Goal: Transaction & Acquisition: Purchase product/service

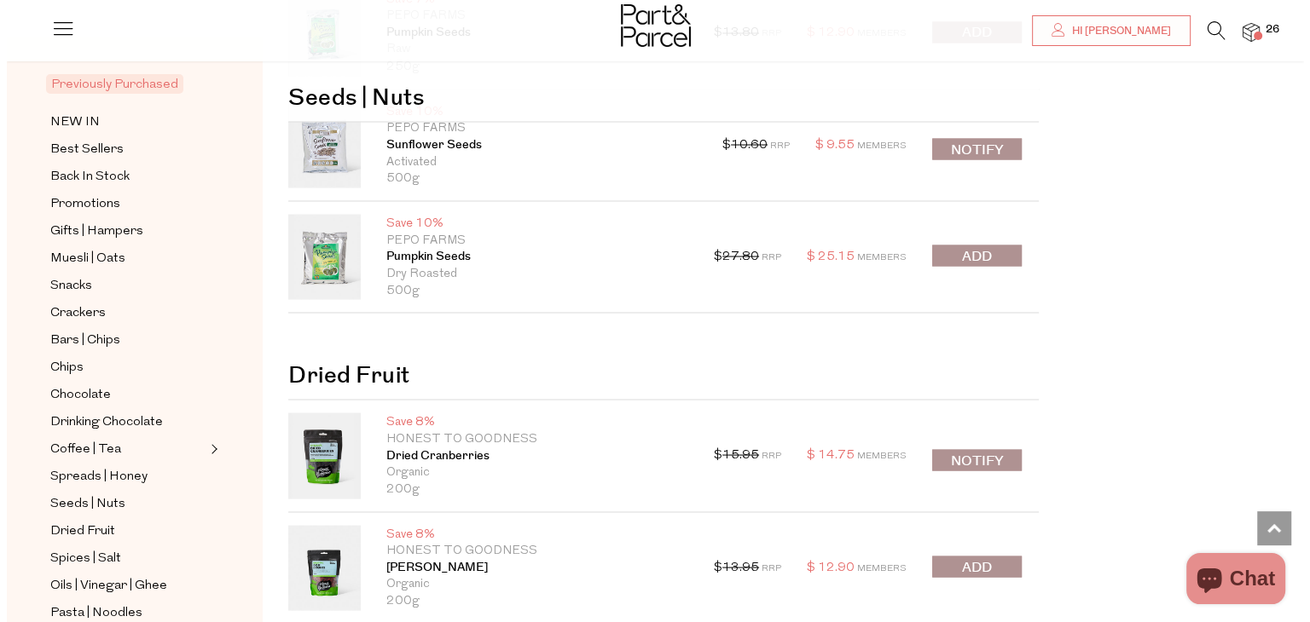
scroll to position [3103, 0]
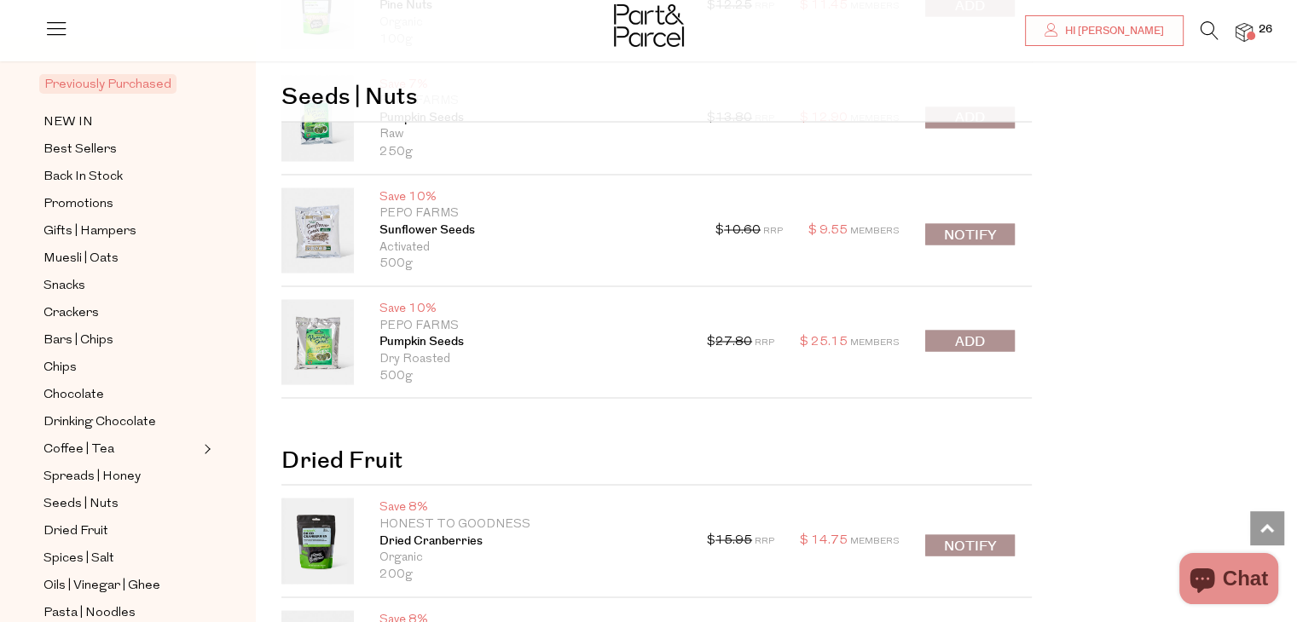
click at [1206, 23] on icon at bounding box center [1210, 30] width 18 height 19
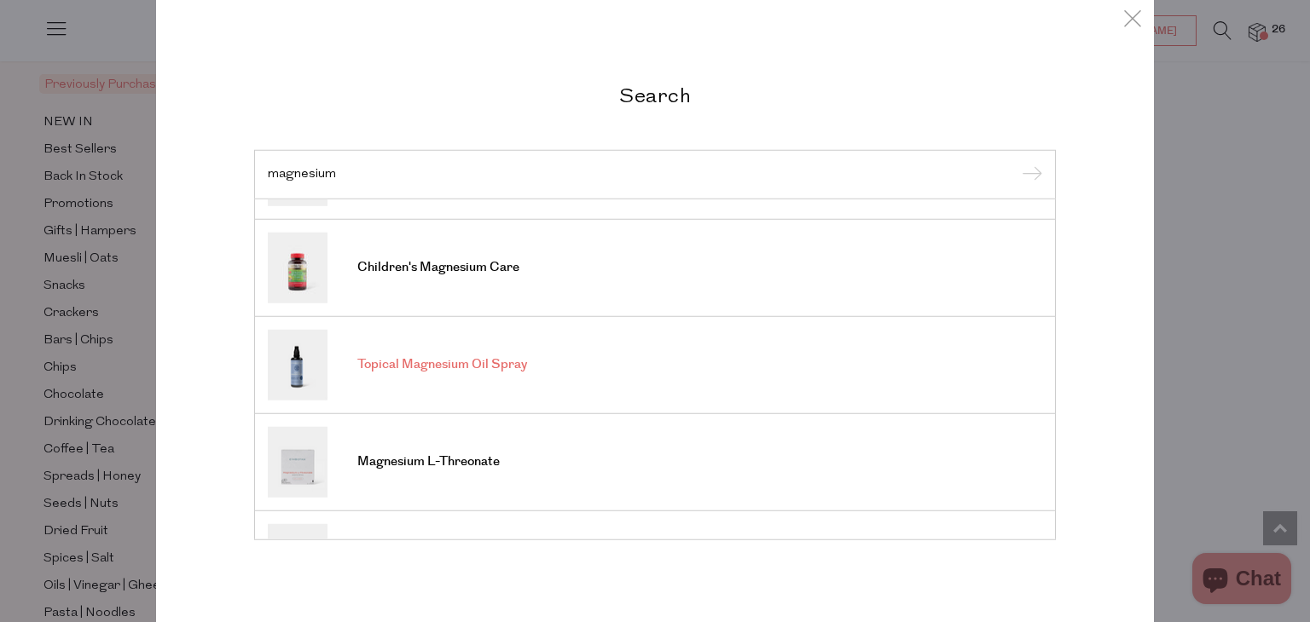
scroll to position [0, 0]
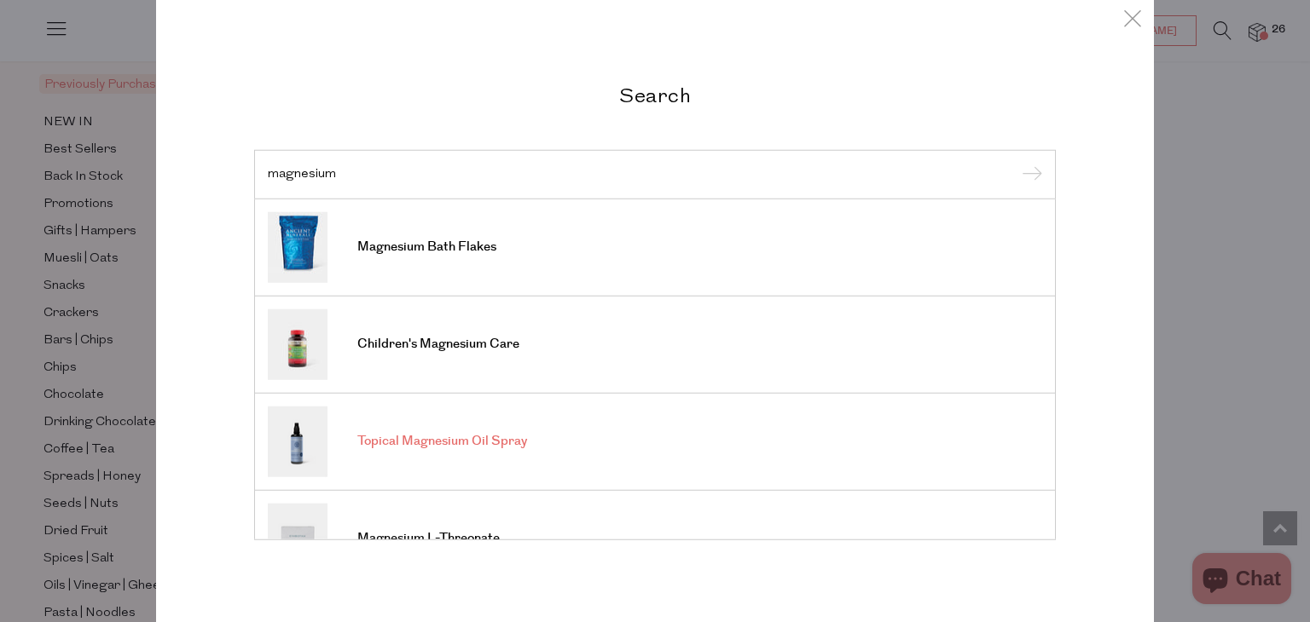
type input "magnesium"
click at [1016, 163] on input "submit" at bounding box center [1029, 176] width 26 height 26
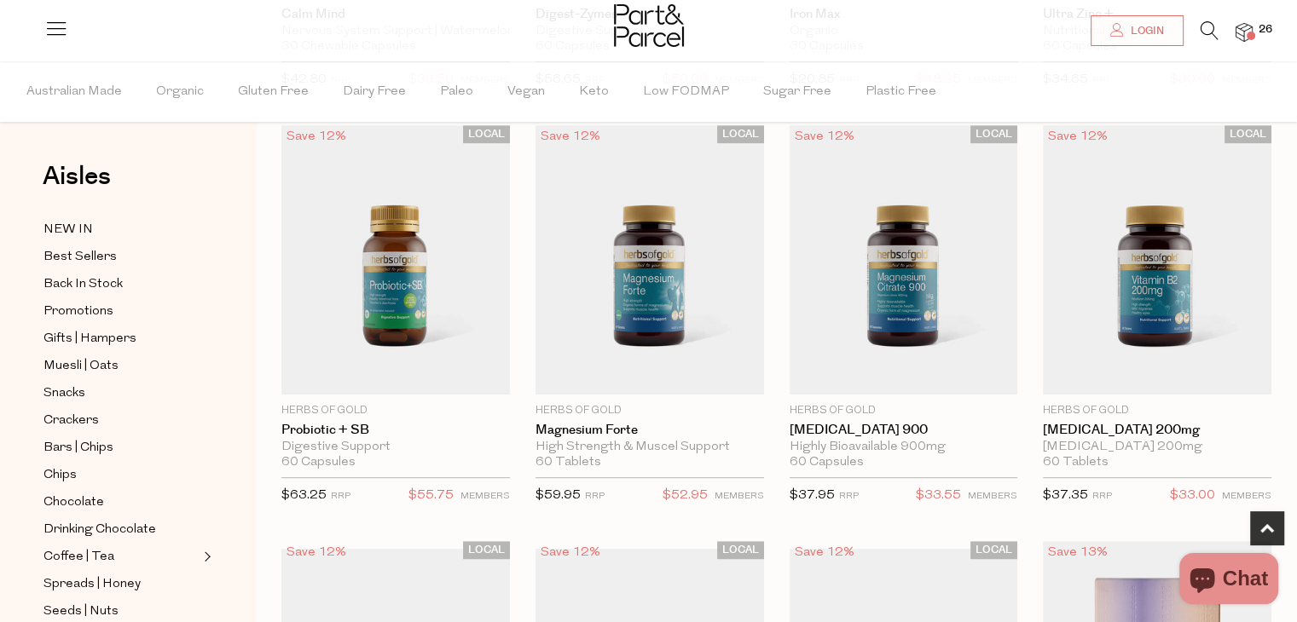
scroll to position [899, 0]
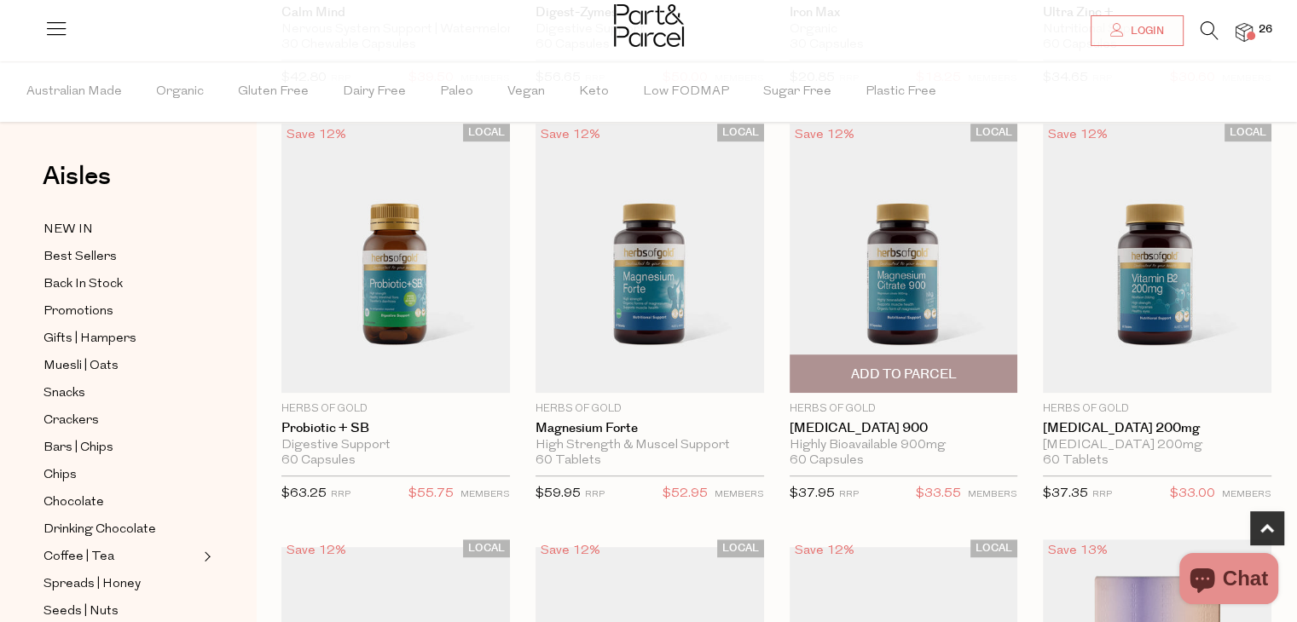
click at [911, 366] on span "Add To Parcel" at bounding box center [903, 375] width 106 height 18
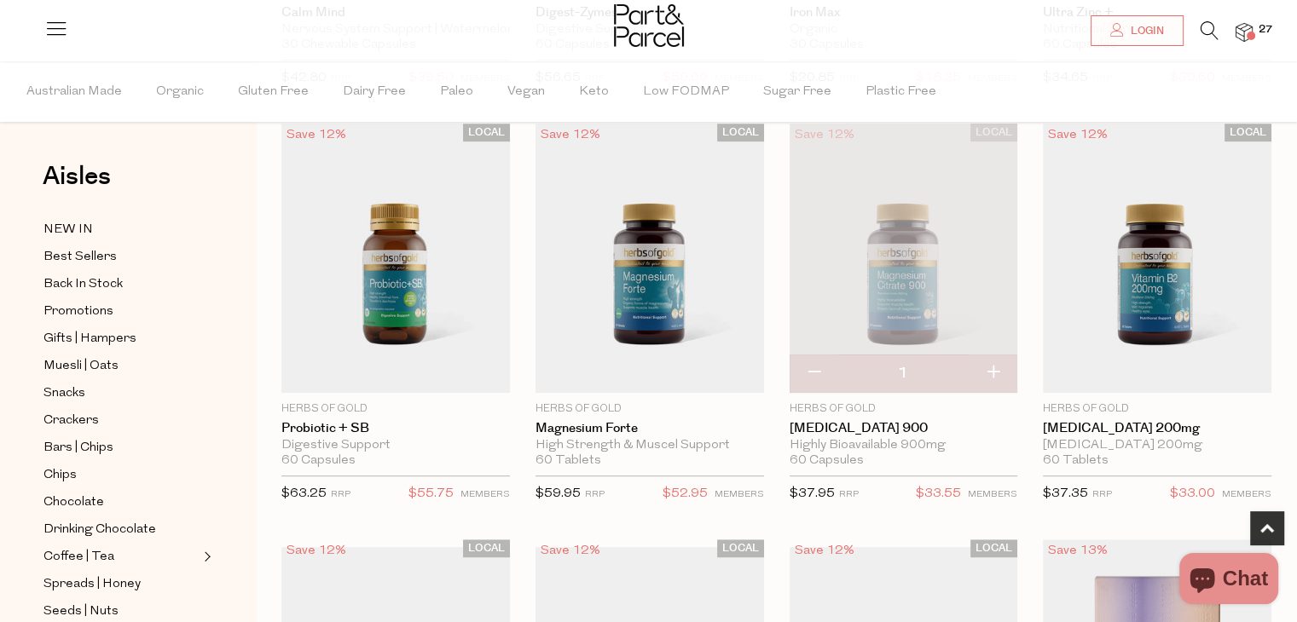
click at [1245, 37] on img at bounding box center [1244, 33] width 17 height 20
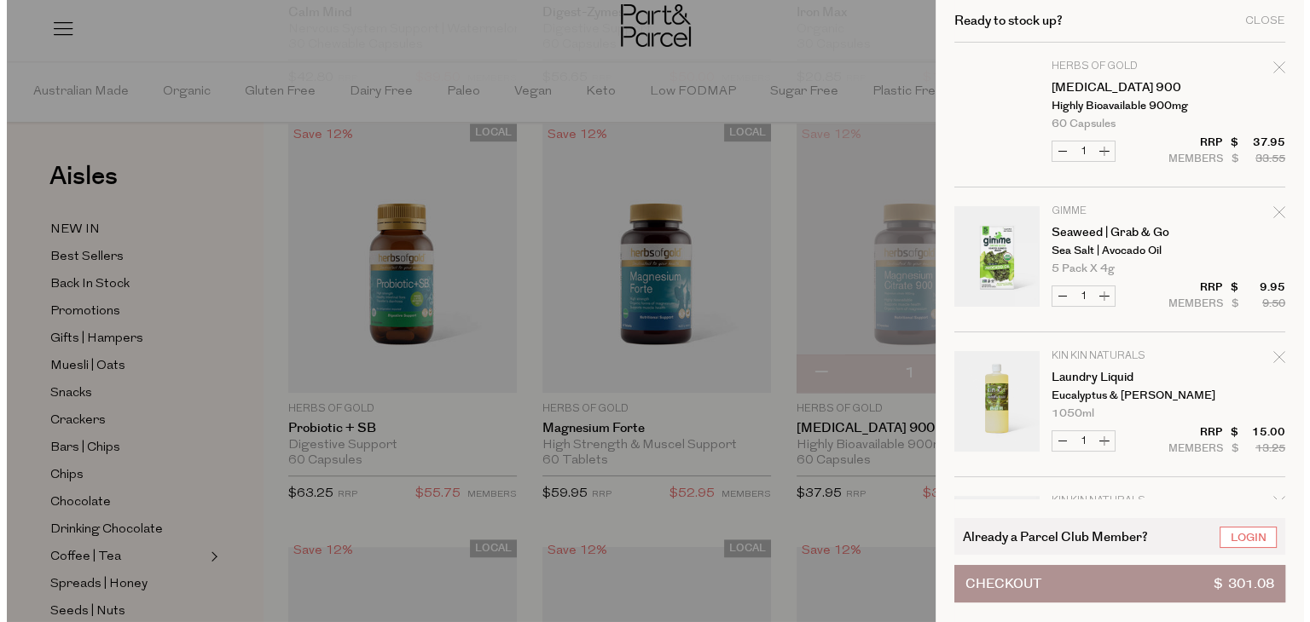
scroll to position [906, 0]
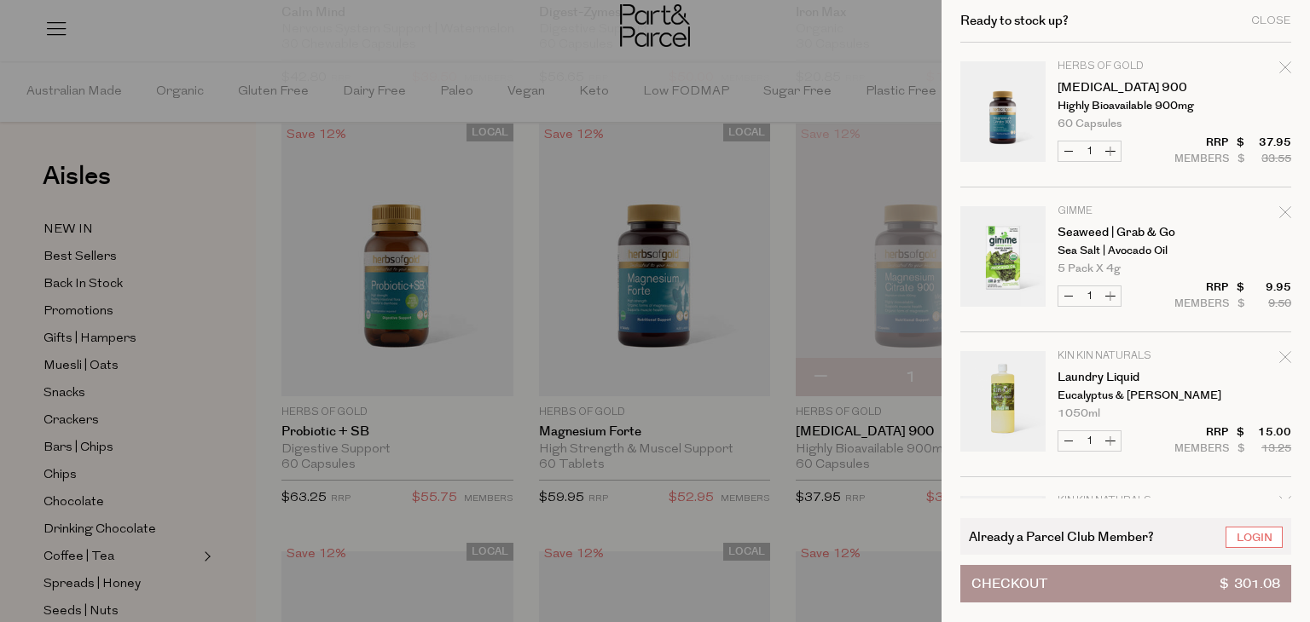
click at [1087, 579] on button "Checkout $ 301.08" at bounding box center [1125, 584] width 331 height 38
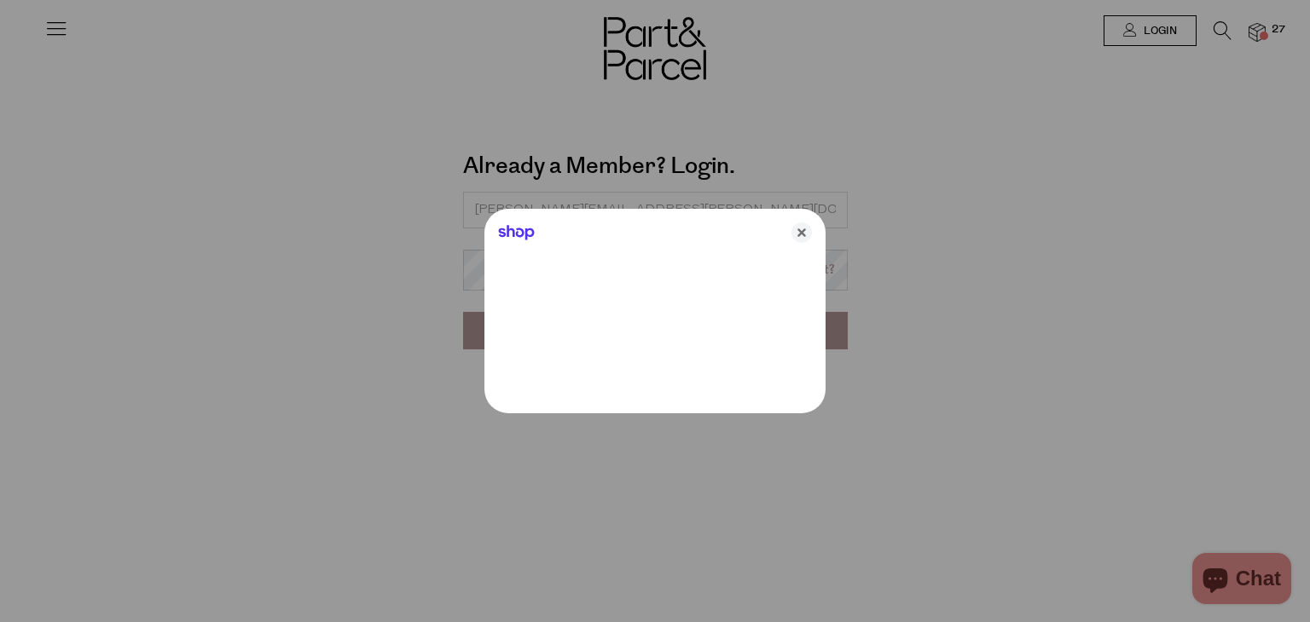
type input "anna.aron@gmail.com"
click at [802, 233] on icon "Close" at bounding box center [801, 233] width 20 height 20
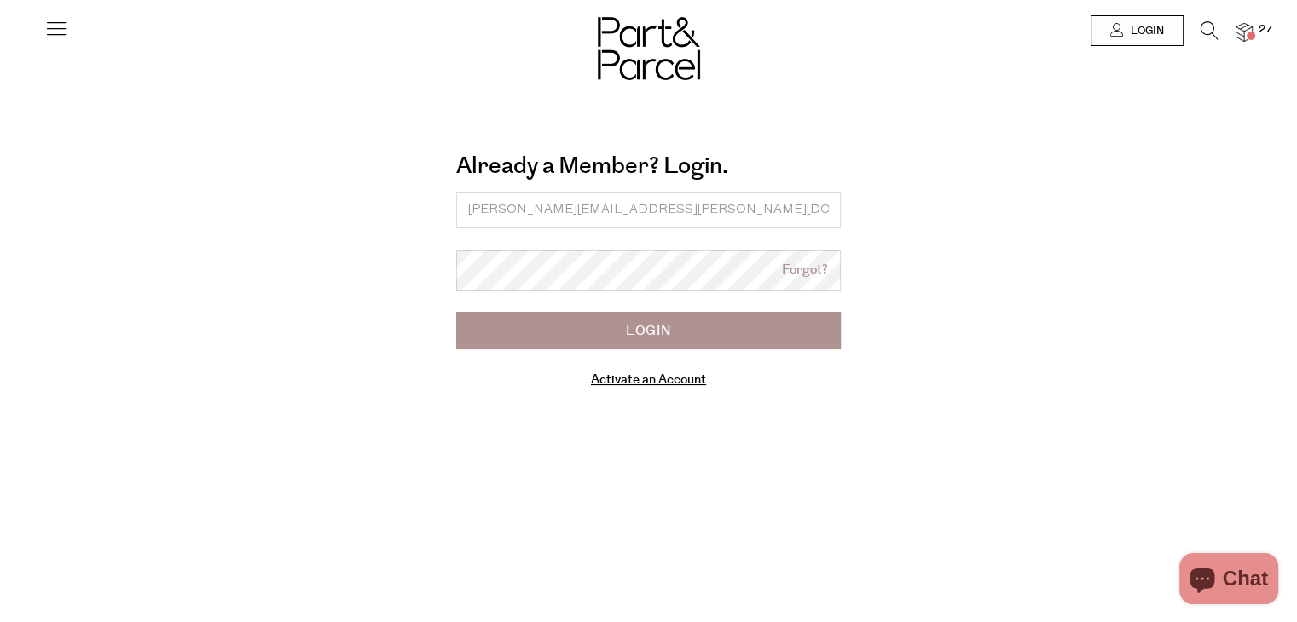
click at [645, 336] on input "Login" at bounding box center [648, 331] width 385 height 38
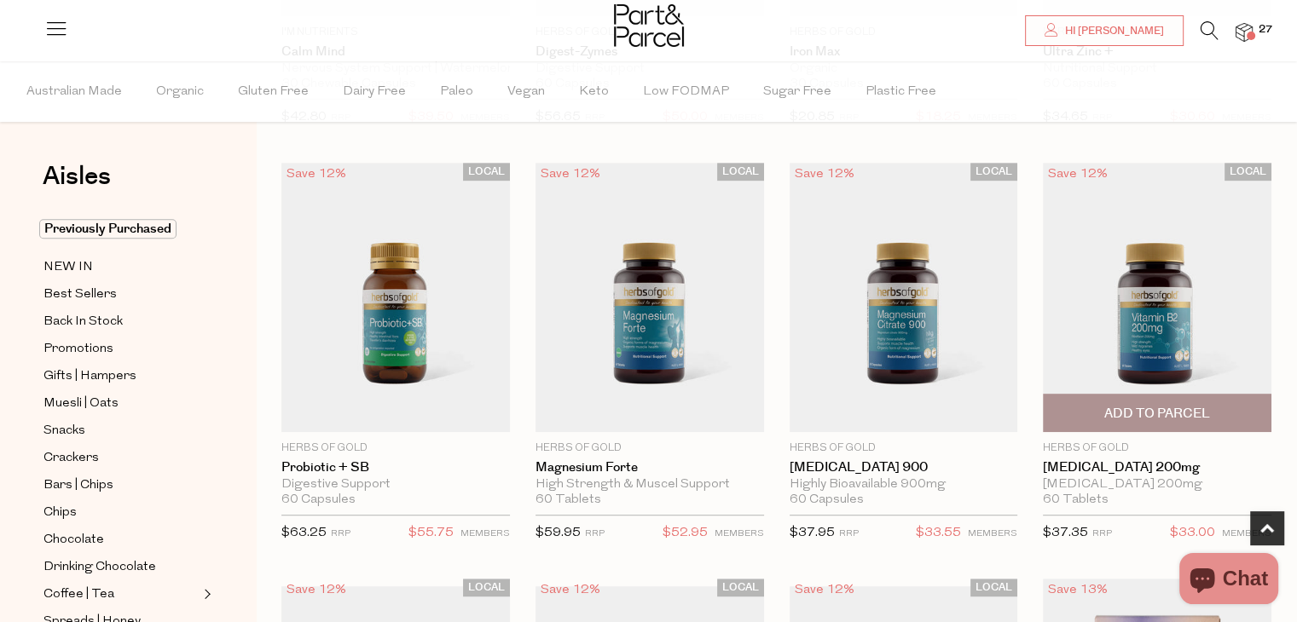
scroll to position [899, 0]
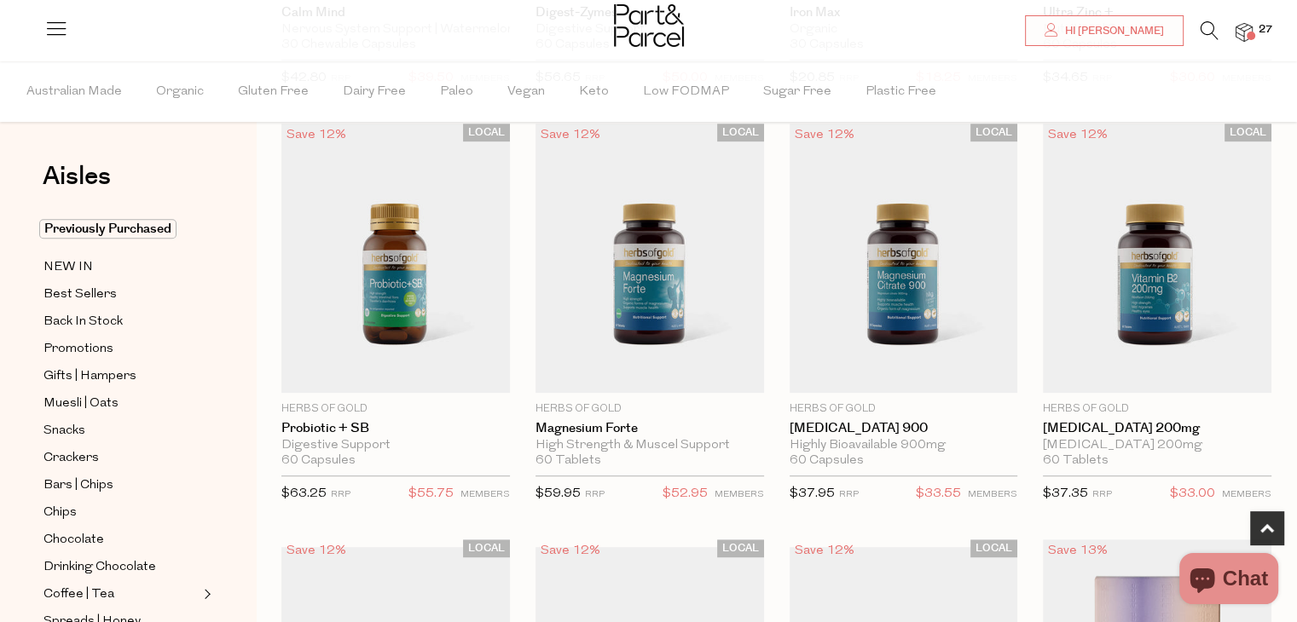
click at [1243, 32] on img at bounding box center [1244, 33] width 17 height 20
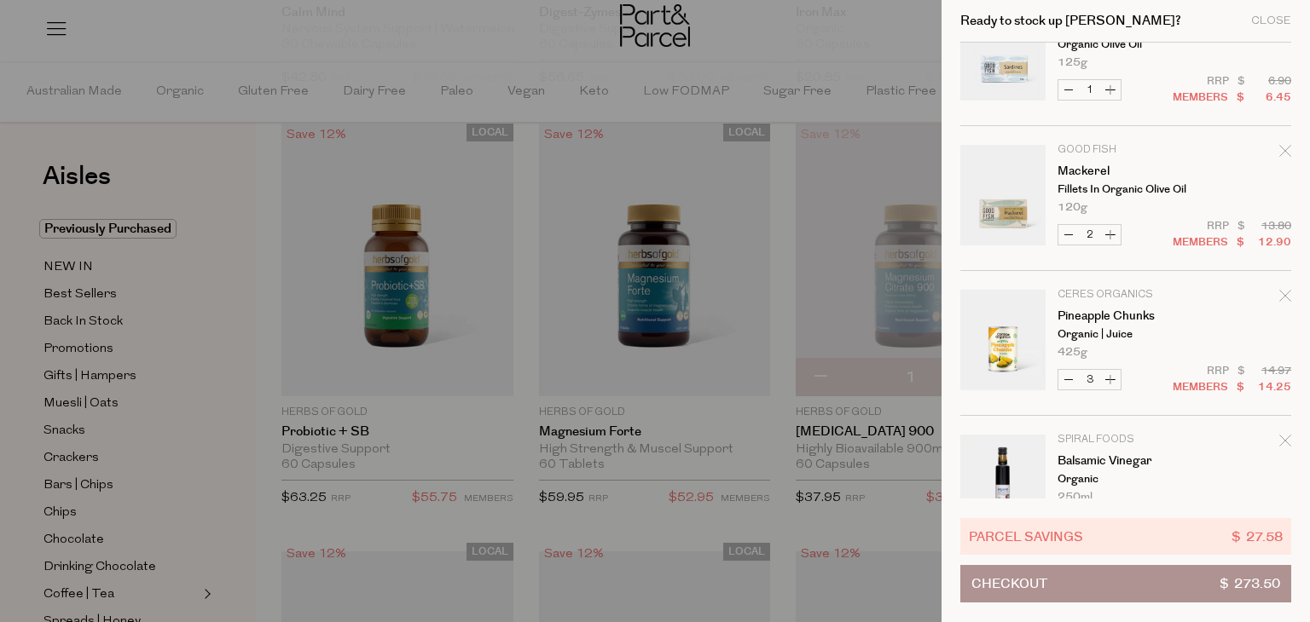
scroll to position [1221, 0]
click at [1068, 379] on button "Decrease Pineapple Chunks" at bounding box center [1068, 380] width 20 height 20
type input "2"
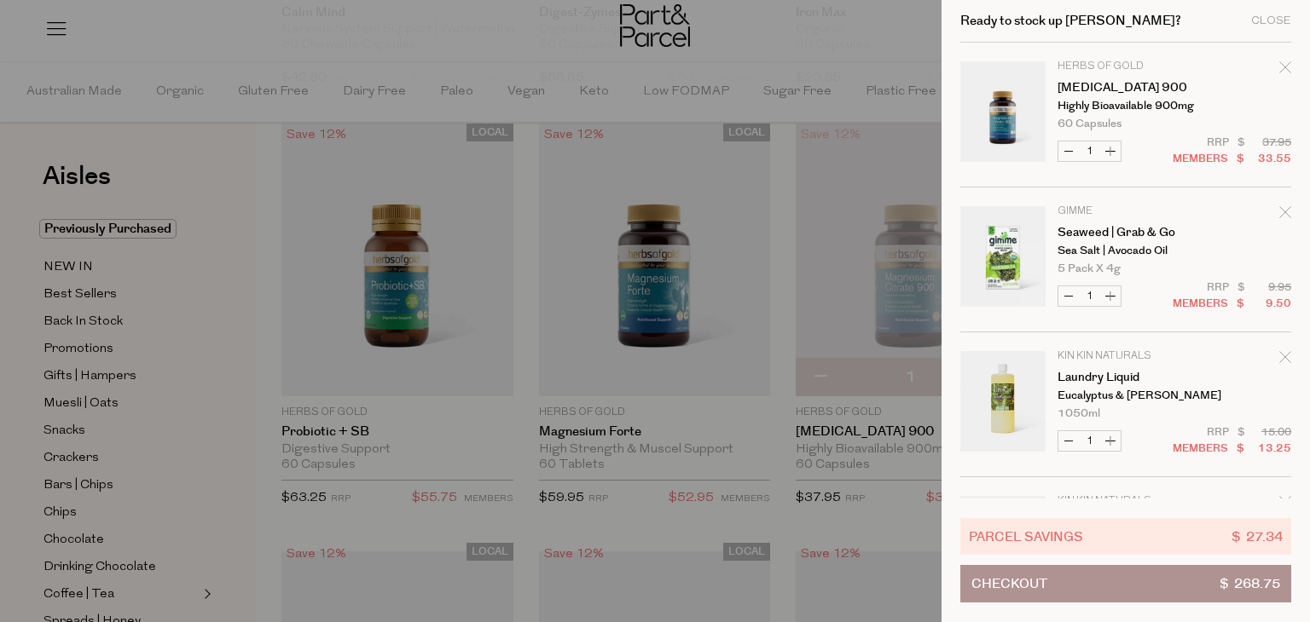
click at [1200, 583] on button "Checkout $ 268.75" at bounding box center [1125, 584] width 331 height 38
